Goal: Contribute content

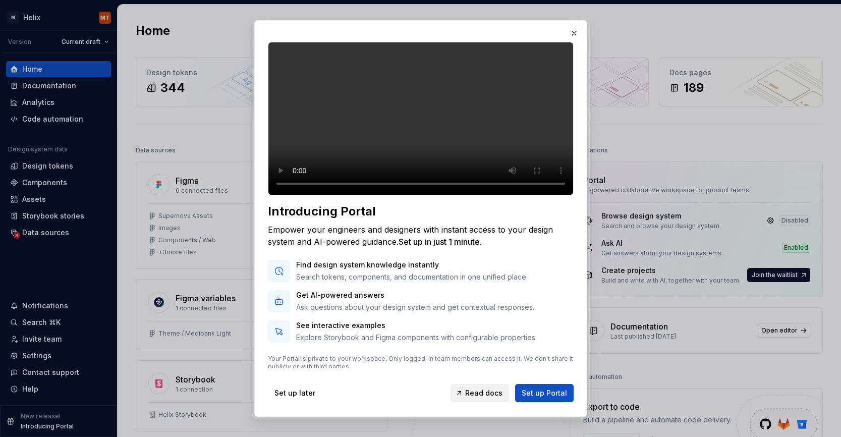
click at [466, 392] on link "Read docs" at bounding box center [479, 393] width 58 height 18
click at [291, 393] on span "Set up later" at bounding box center [294, 393] width 41 height 10
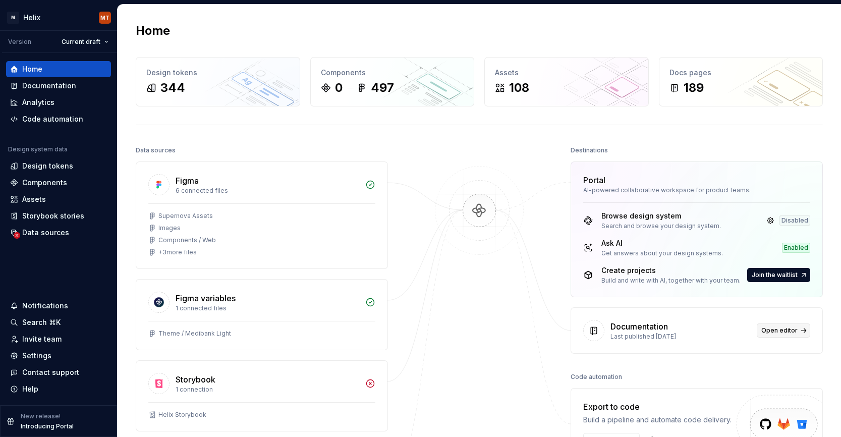
click at [773, 332] on span "Open editor" at bounding box center [779, 330] width 36 height 8
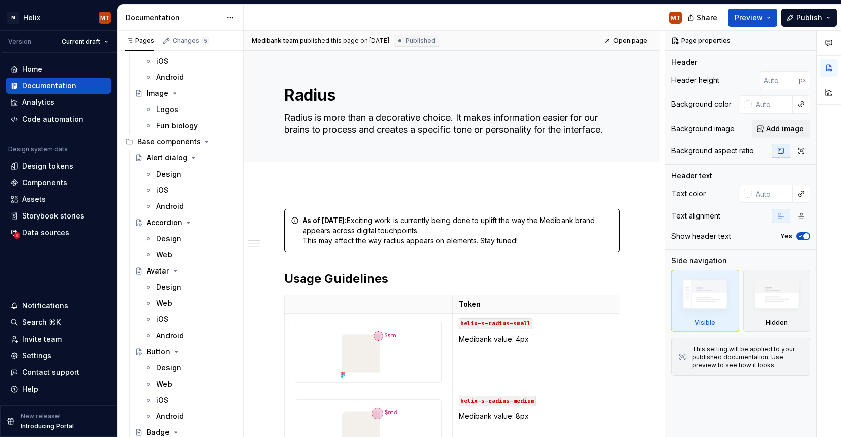
scroll to position [430, 0]
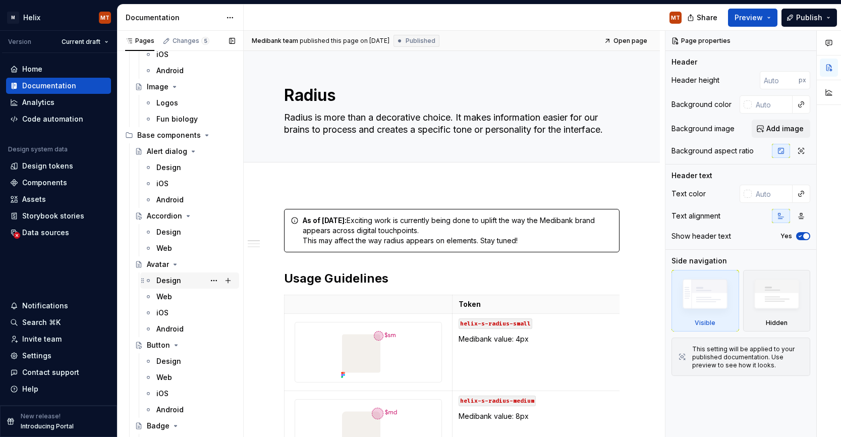
click at [162, 281] on div "Design" at bounding box center [168, 280] width 25 height 10
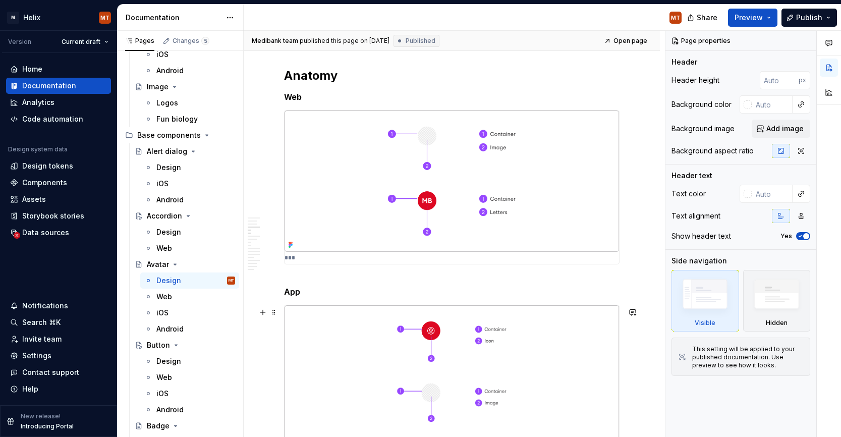
scroll to position [993, 0]
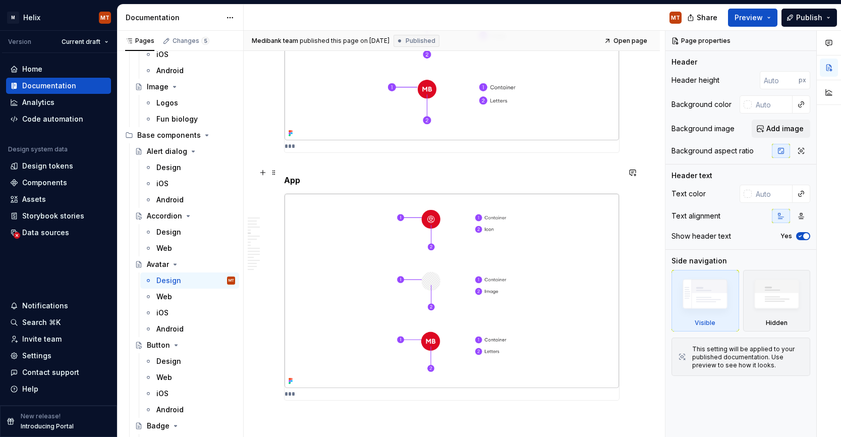
click at [304, 181] on h5 "App" at bounding box center [451, 175] width 335 height 20
type textarea "*"
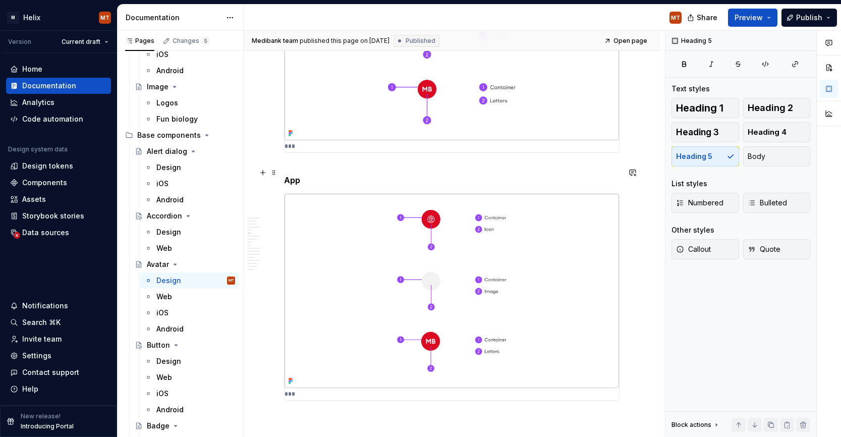
click at [296, 182] on h5 "App" at bounding box center [451, 175] width 335 height 20
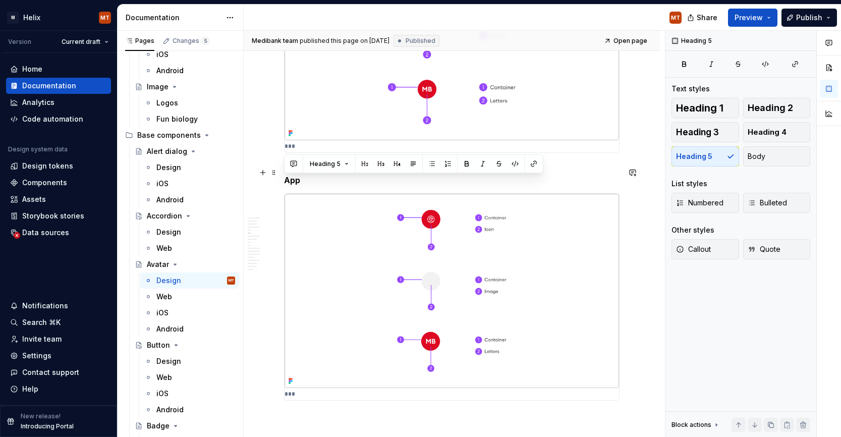
click at [296, 182] on h5 "App" at bounding box center [451, 175] width 335 height 20
copy h5 "App"
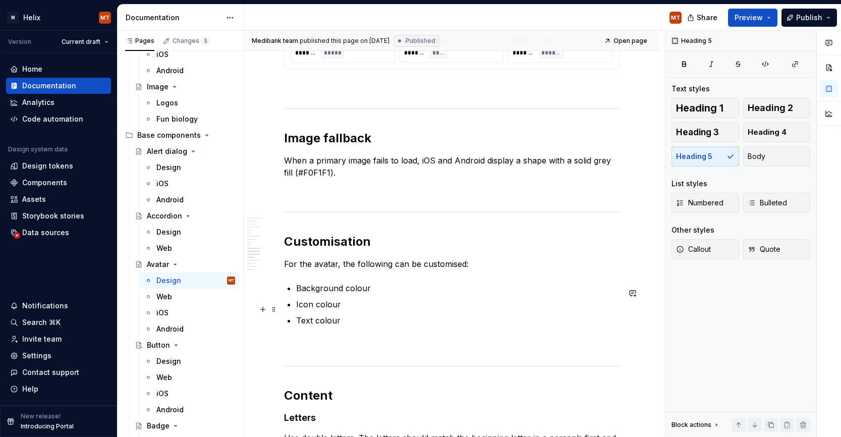
scroll to position [1742, 0]
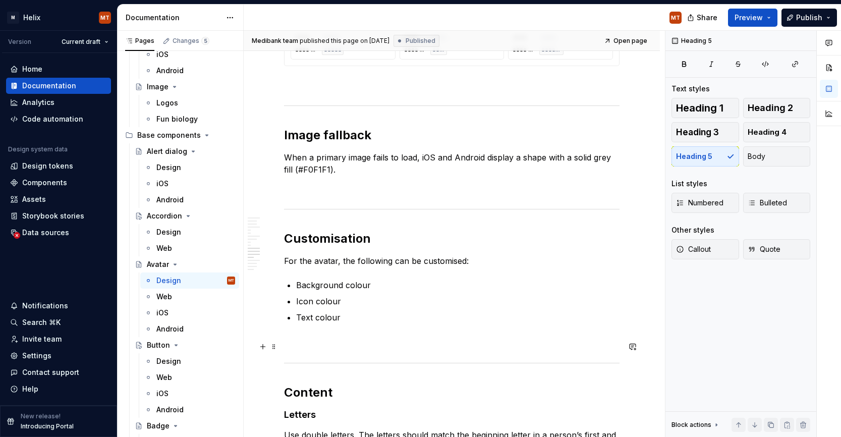
click at [353, 344] on p at bounding box center [451, 341] width 335 height 12
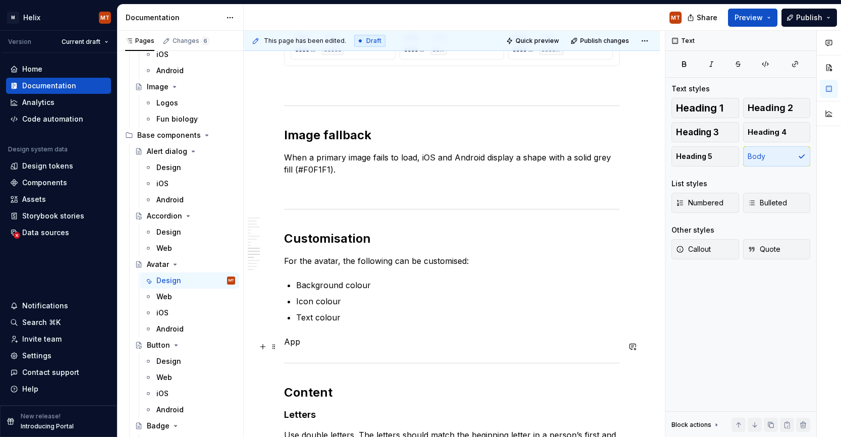
click at [293, 347] on p "App" at bounding box center [451, 341] width 335 height 12
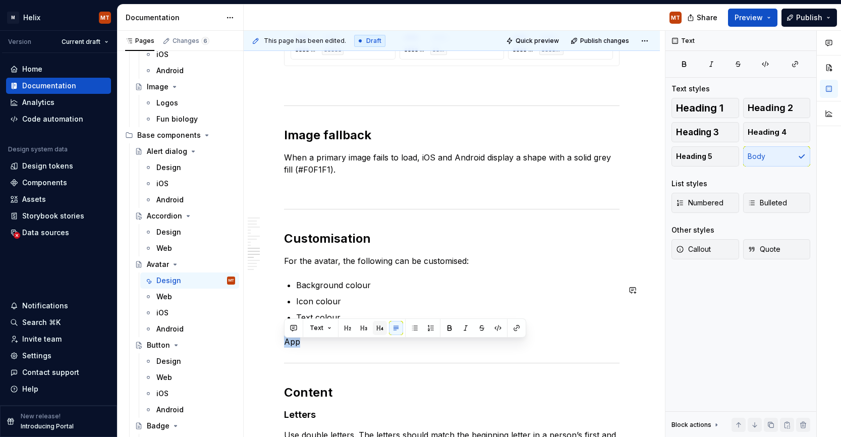
click at [375, 327] on button "button" at bounding box center [380, 328] width 14 height 14
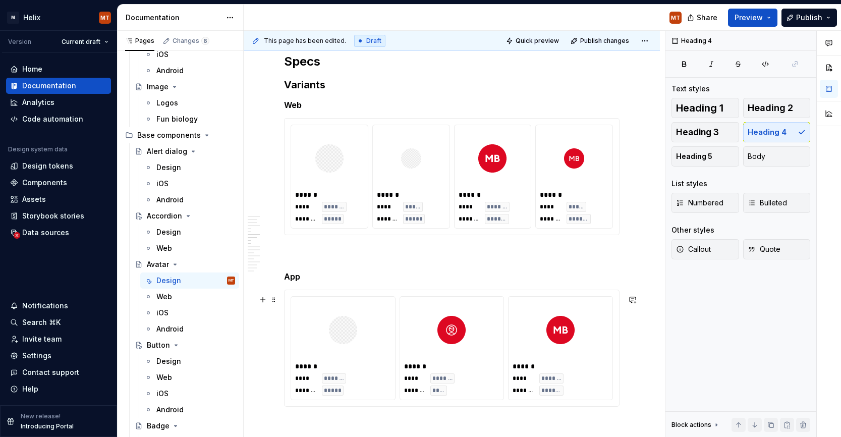
scroll to position [1399, 0]
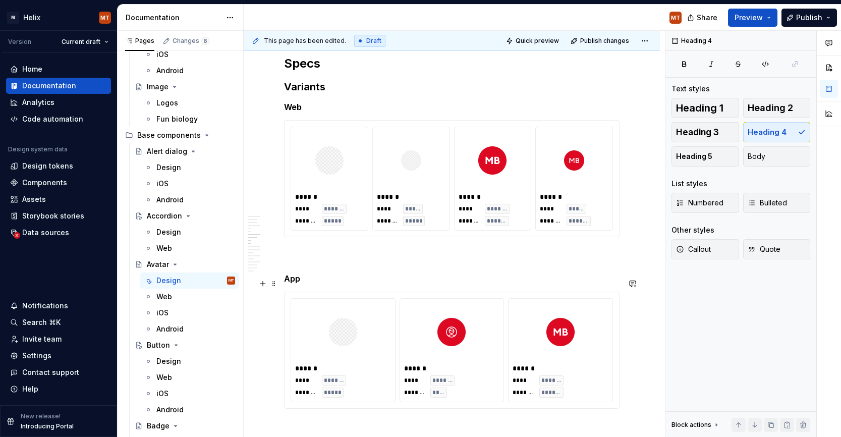
click at [293, 283] on h5 "App" at bounding box center [451, 278] width 335 height 10
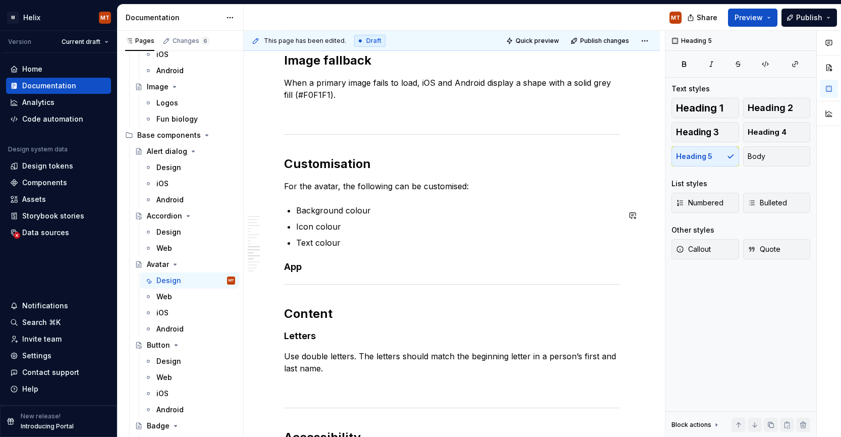
scroll to position [1826, 0]
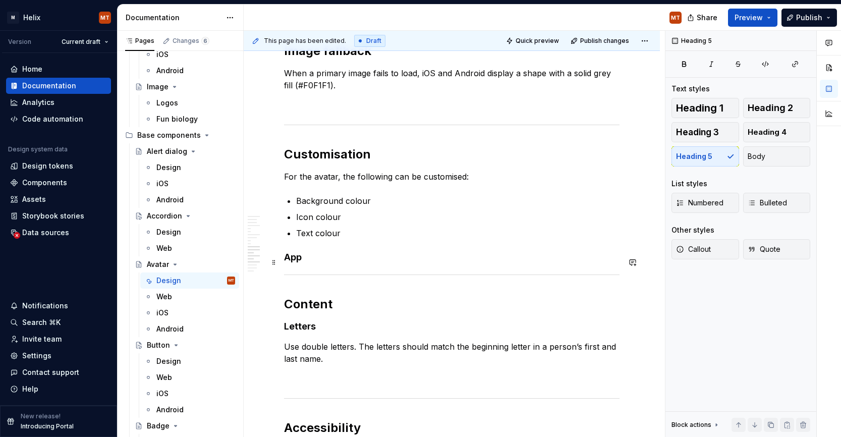
click at [295, 262] on h4 "App" at bounding box center [451, 257] width 335 height 12
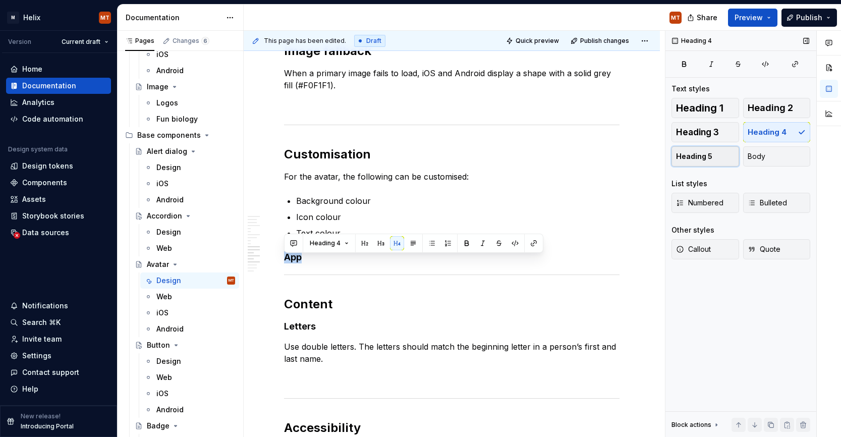
click at [721, 161] on button "Heading 5" at bounding box center [705, 156] width 68 height 20
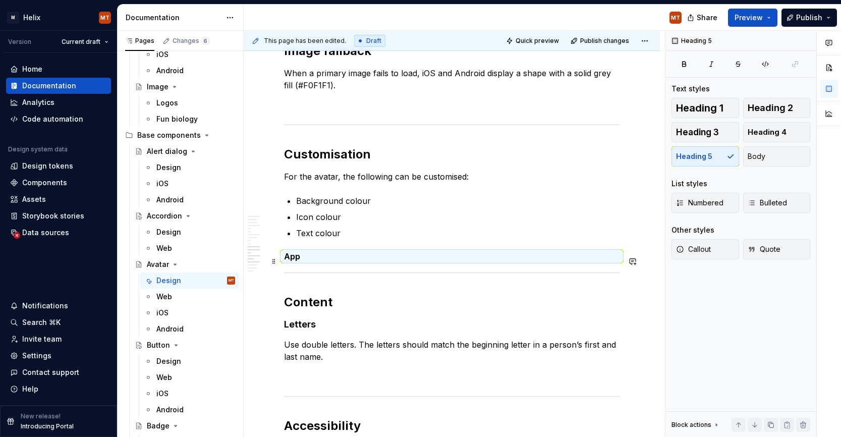
click at [327, 259] on h5 "App" at bounding box center [451, 256] width 335 height 10
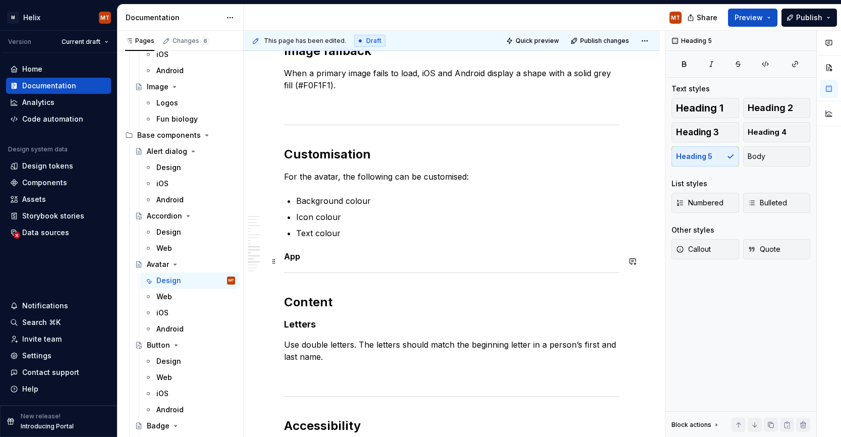
click at [311, 261] on h5 "App" at bounding box center [451, 256] width 335 height 10
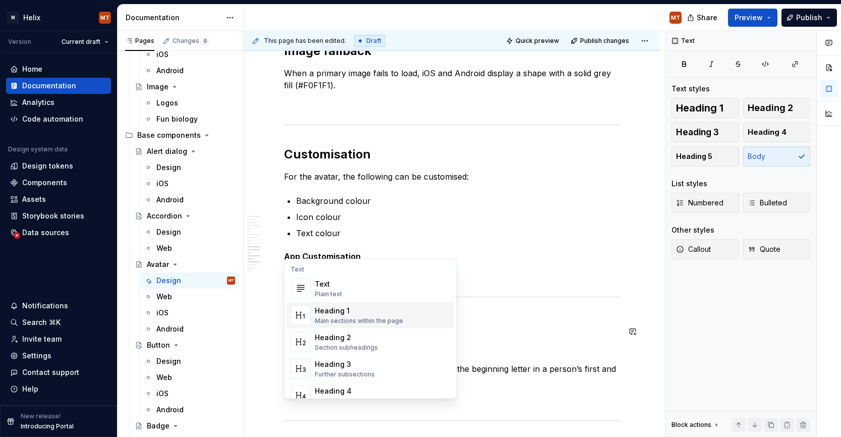
scroll to position [1910, 0]
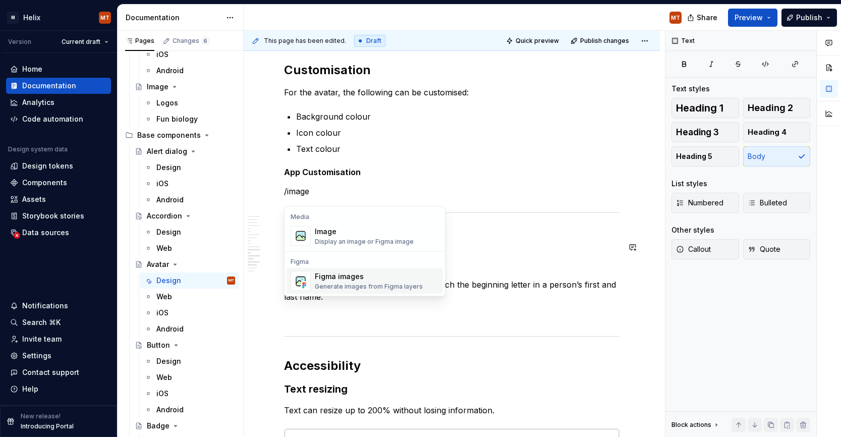
click at [372, 277] on div "Figma images" at bounding box center [369, 276] width 108 height 10
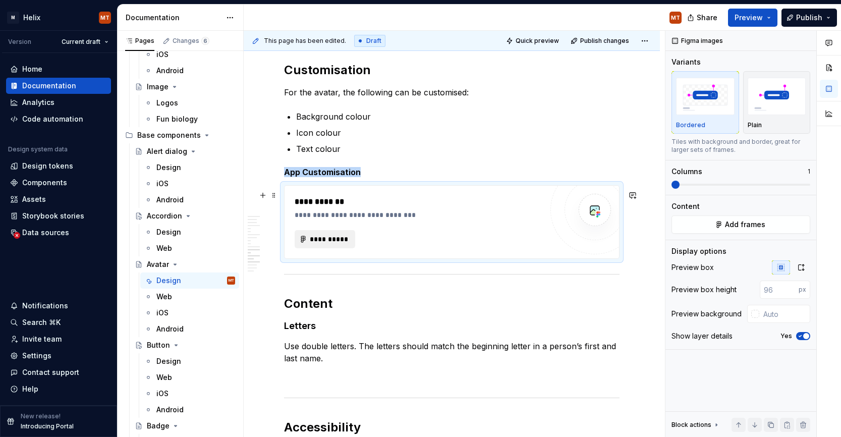
click at [338, 244] on span "**********" at bounding box center [328, 239] width 39 height 10
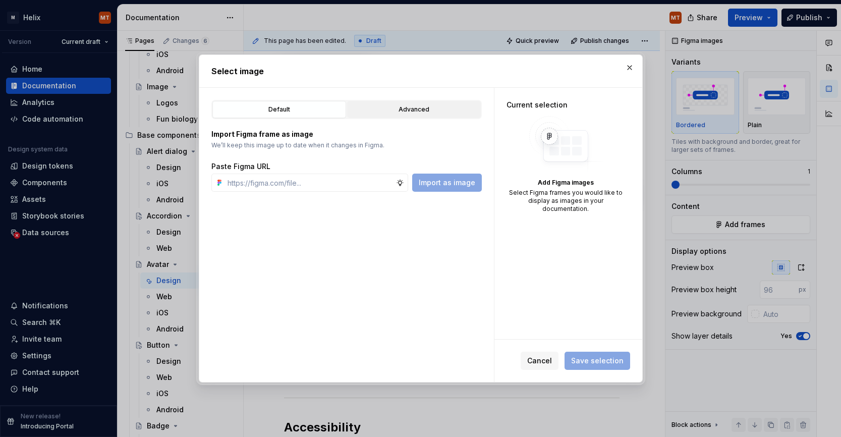
click at [408, 115] on button "Advanced" at bounding box center [414, 109] width 134 height 17
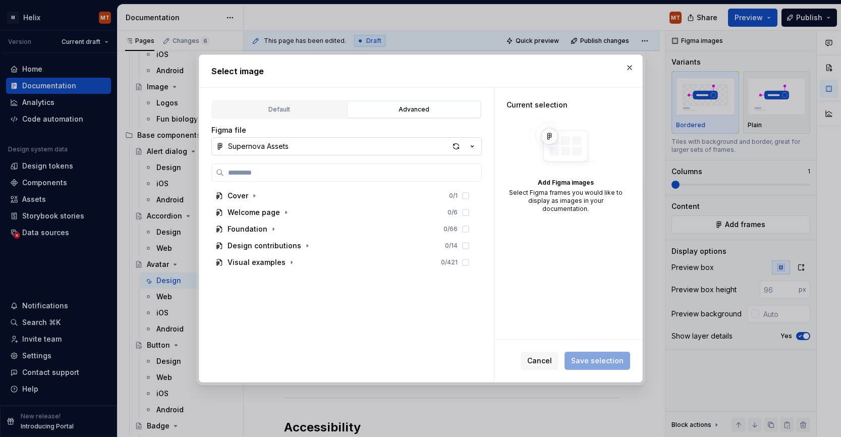
click at [474, 146] on icon "button" at bounding box center [472, 146] width 10 height 10
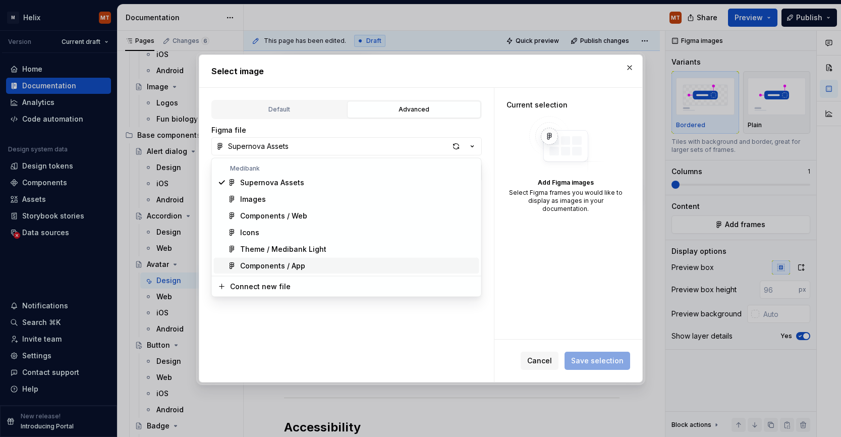
click at [321, 261] on div "Components / App" at bounding box center [357, 266] width 235 height 10
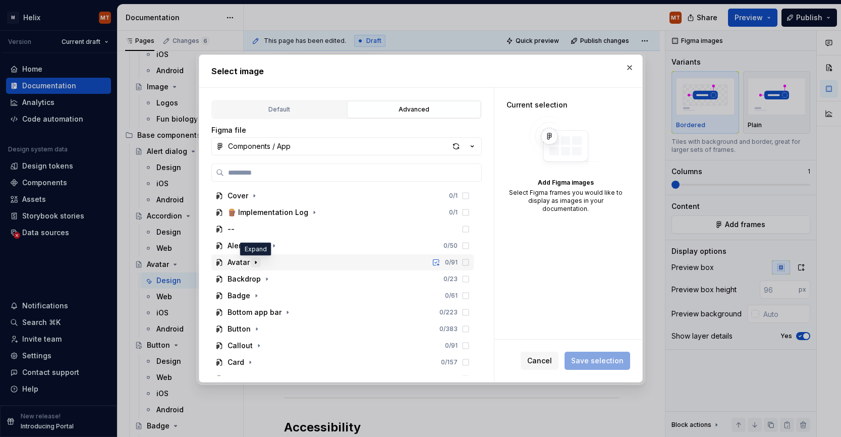
click at [254, 262] on icon "button" at bounding box center [256, 262] width 8 height 8
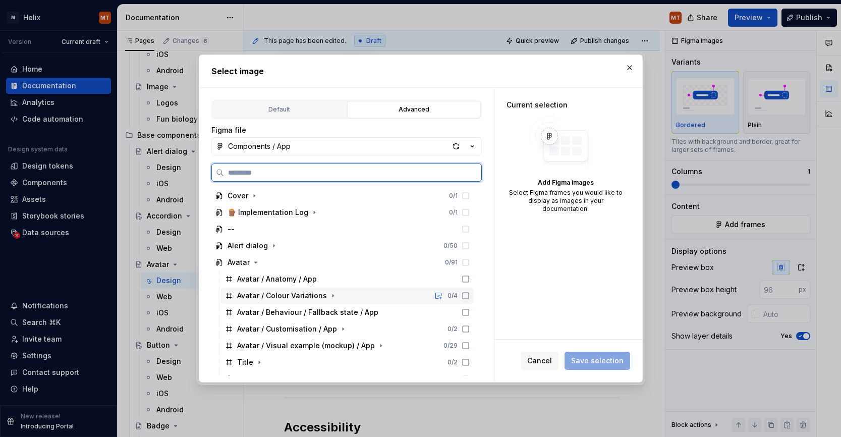
click at [284, 297] on div "Avatar / Colour Variations" at bounding box center [282, 295] width 90 height 10
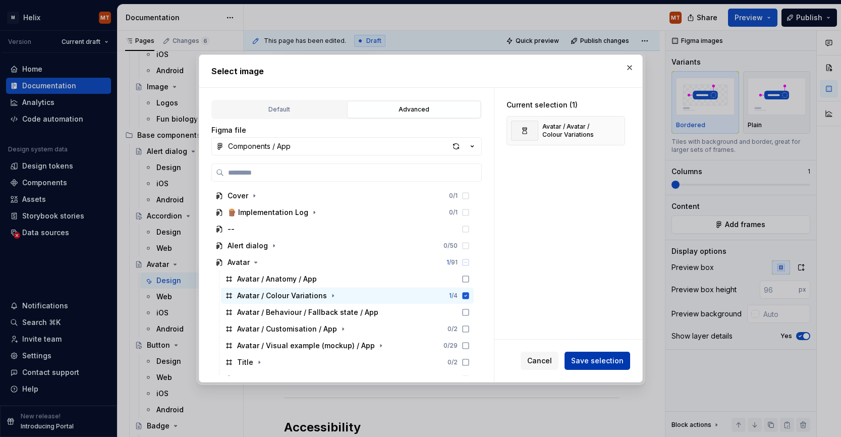
click at [606, 360] on span "Save selection" at bounding box center [597, 360] width 52 height 10
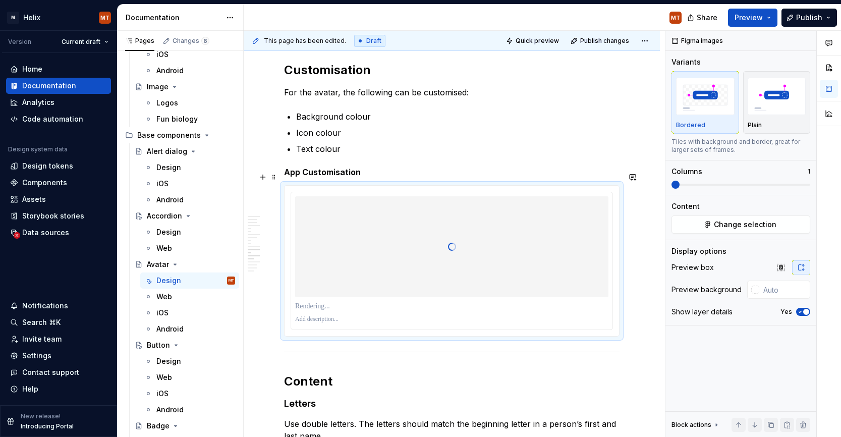
click at [396, 177] on h5 "App Customisation" at bounding box center [451, 172] width 335 height 10
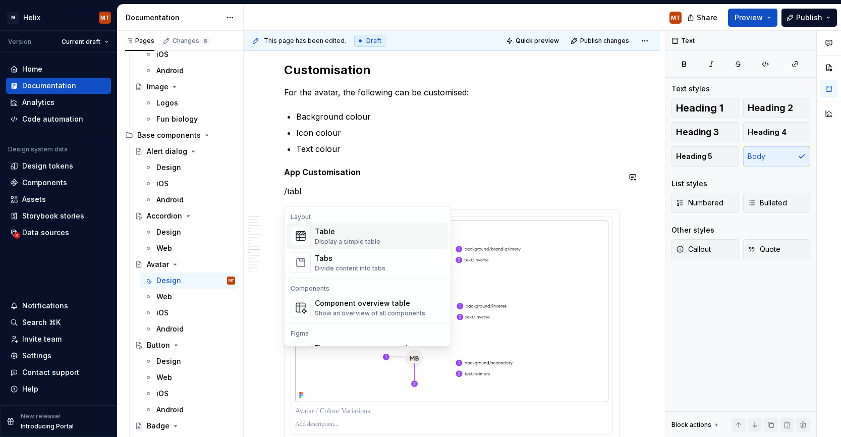
click at [476, 174] on h5 "App Customisation" at bounding box center [451, 172] width 335 height 10
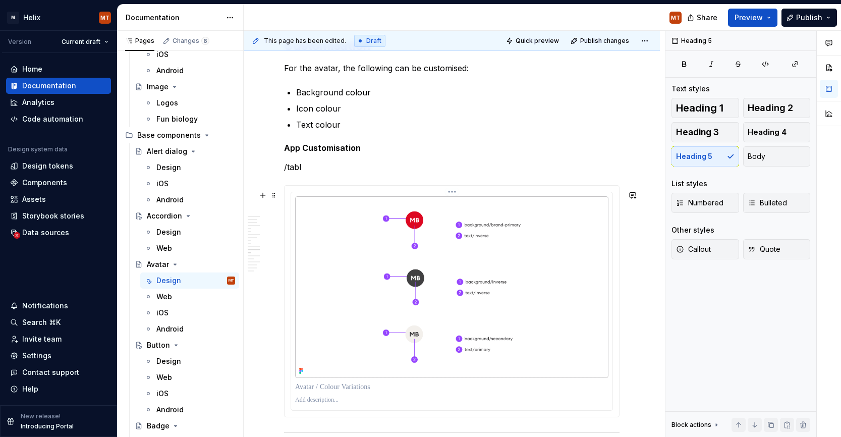
scroll to position [1970, 0]
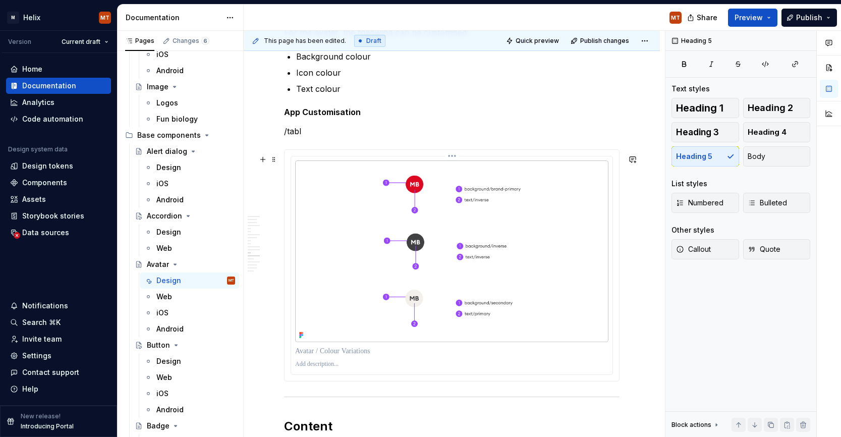
click at [500, 358] on div at bounding box center [451, 351] width 313 height 14
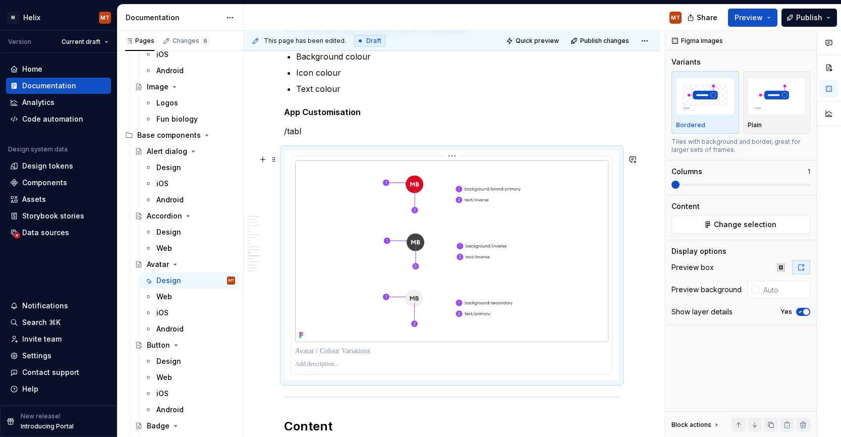
click at [402, 368] on p at bounding box center [451, 364] width 313 height 8
click at [782, 101] on img "button" at bounding box center [776, 96] width 58 height 37
click at [806, 312] on span "button" at bounding box center [806, 312] width 6 height 6
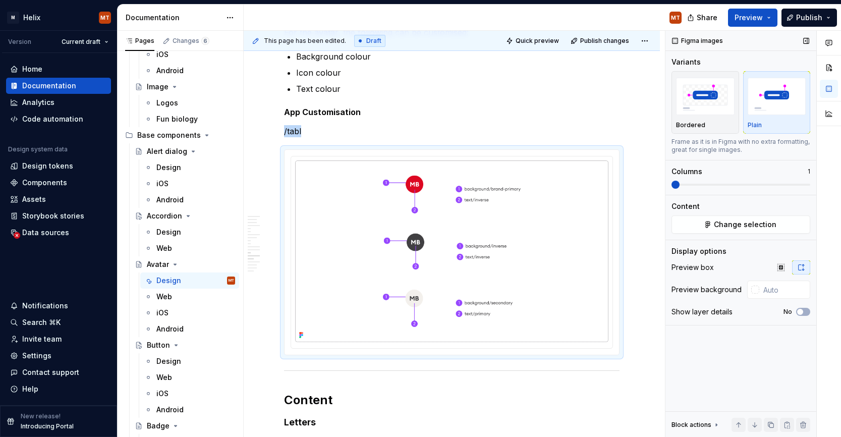
click at [691, 184] on span at bounding box center [740, 185] width 139 height 2
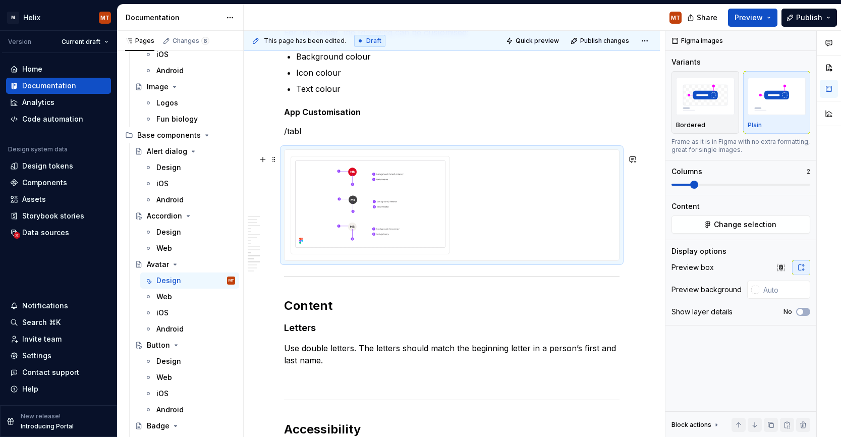
click at [517, 195] on div at bounding box center [451, 205] width 322 height 98
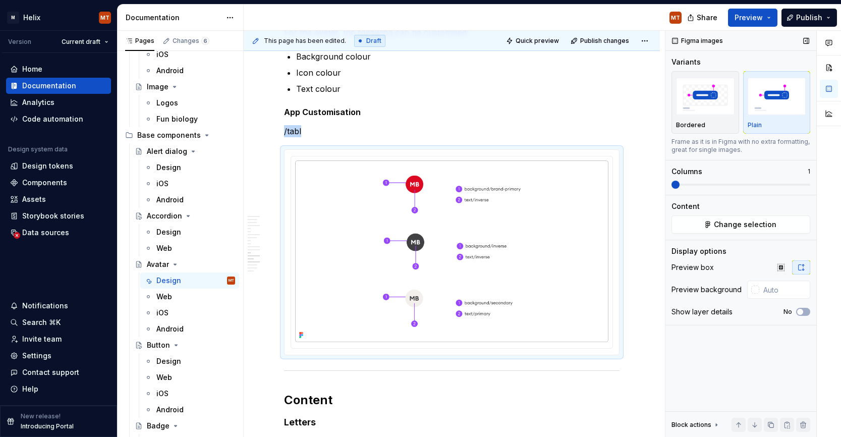
click at [671, 186] on span at bounding box center [675, 185] width 8 height 8
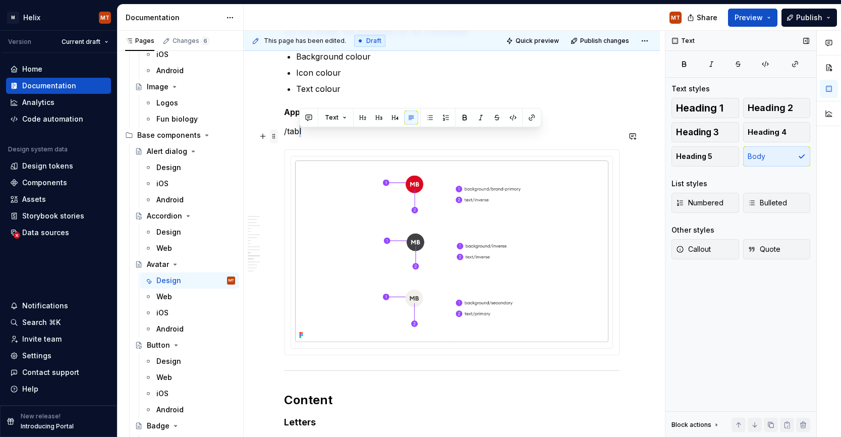
drag, startPoint x: 314, startPoint y: 139, endPoint x: 275, endPoint y: 139, distance: 38.8
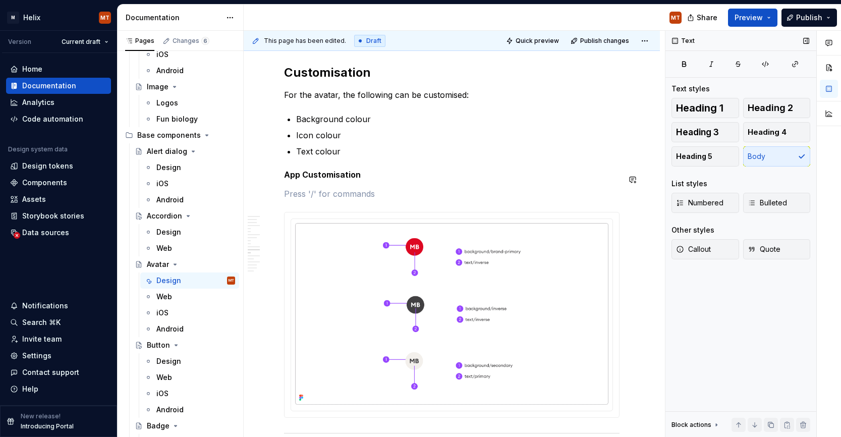
scroll to position [1923, 0]
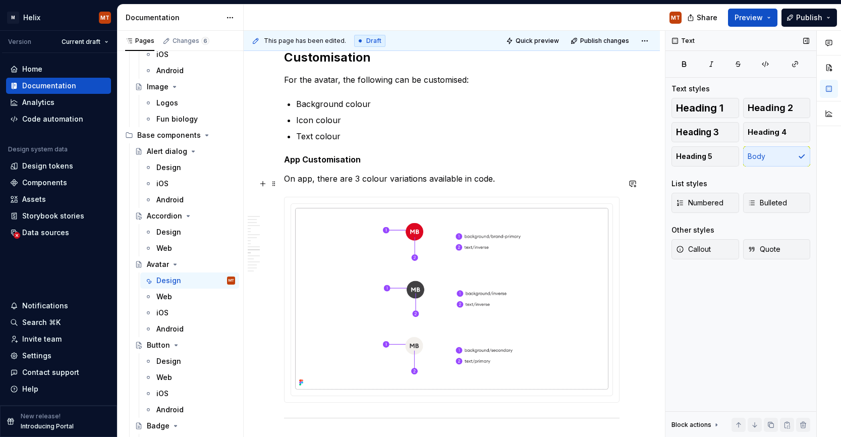
click at [361, 184] on p "On app, there are 3 colour variations available in code." at bounding box center [451, 178] width 335 height 12
click at [564, 185] on p "On app, there are 3 background colour variations available in code." at bounding box center [451, 178] width 335 height 12
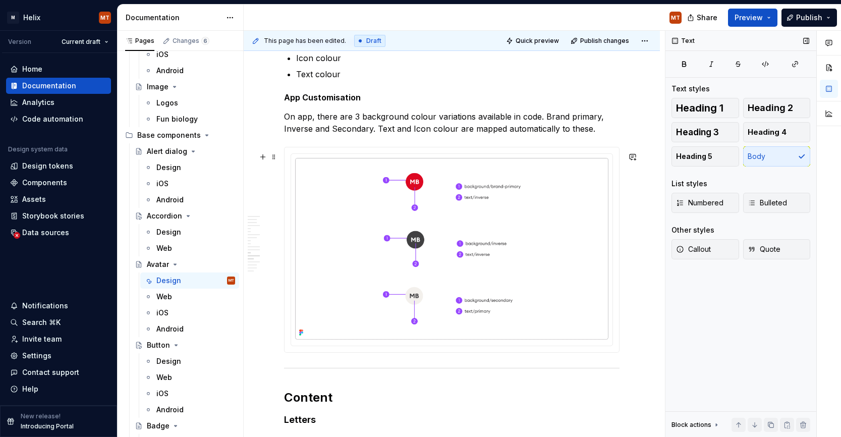
scroll to position [1987, 0]
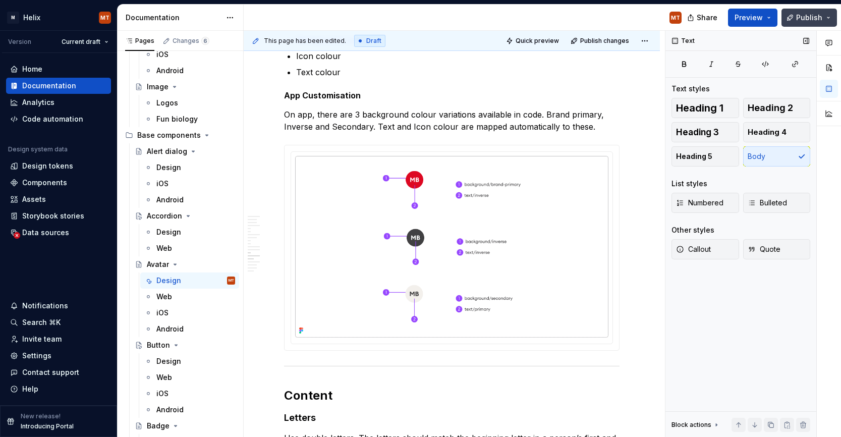
click at [801, 17] on span "Publish" at bounding box center [809, 18] width 26 height 10
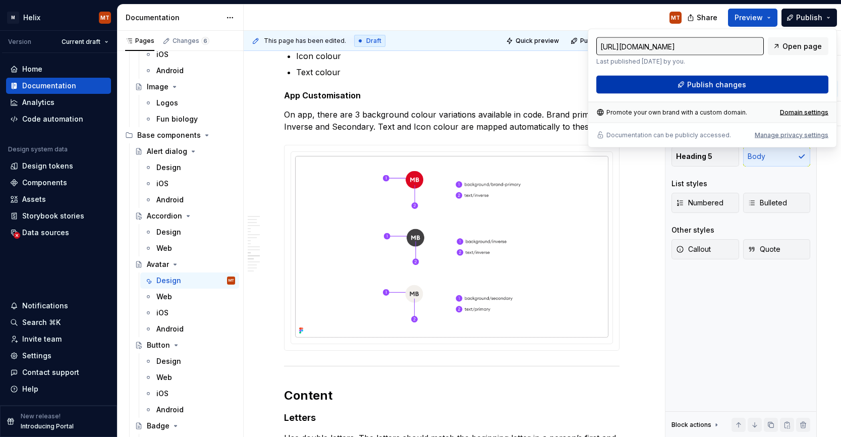
click at [724, 81] on span "Publish changes" at bounding box center [716, 85] width 59 height 10
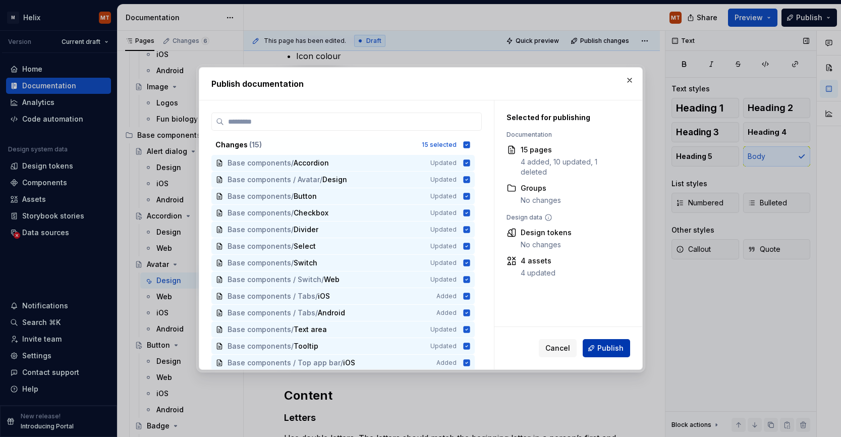
click at [612, 348] on span "Publish" at bounding box center [610, 348] width 26 height 10
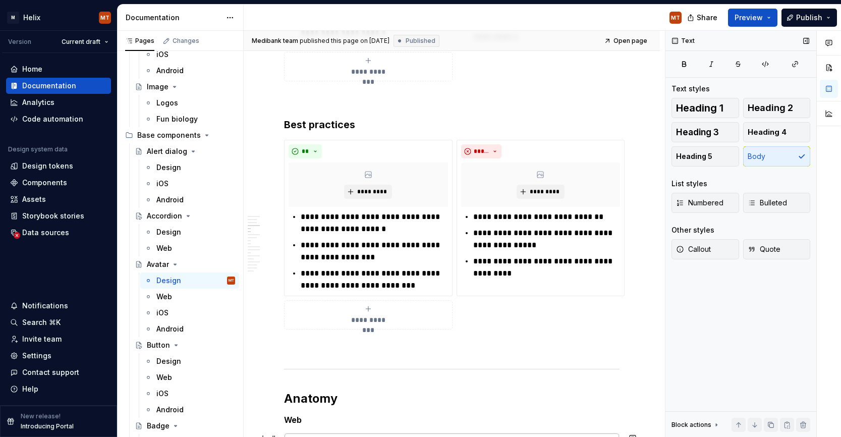
scroll to position [0, 0]
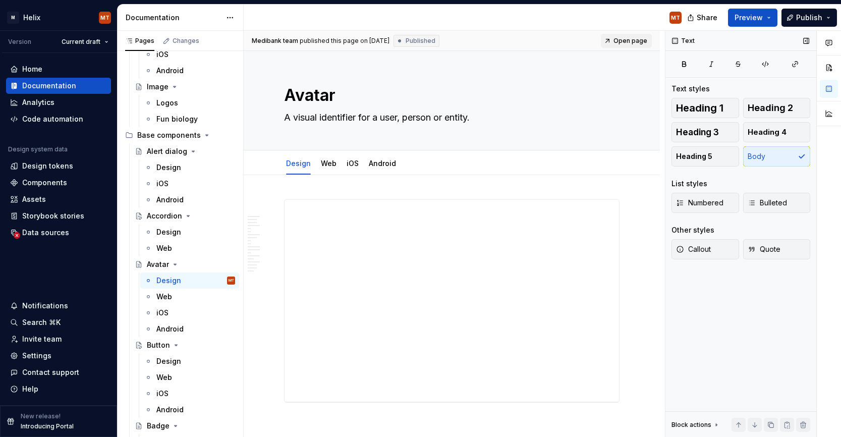
click at [629, 39] on span "Open page" at bounding box center [630, 41] width 34 height 8
type textarea "*"
